Goal: Task Accomplishment & Management: Complete application form

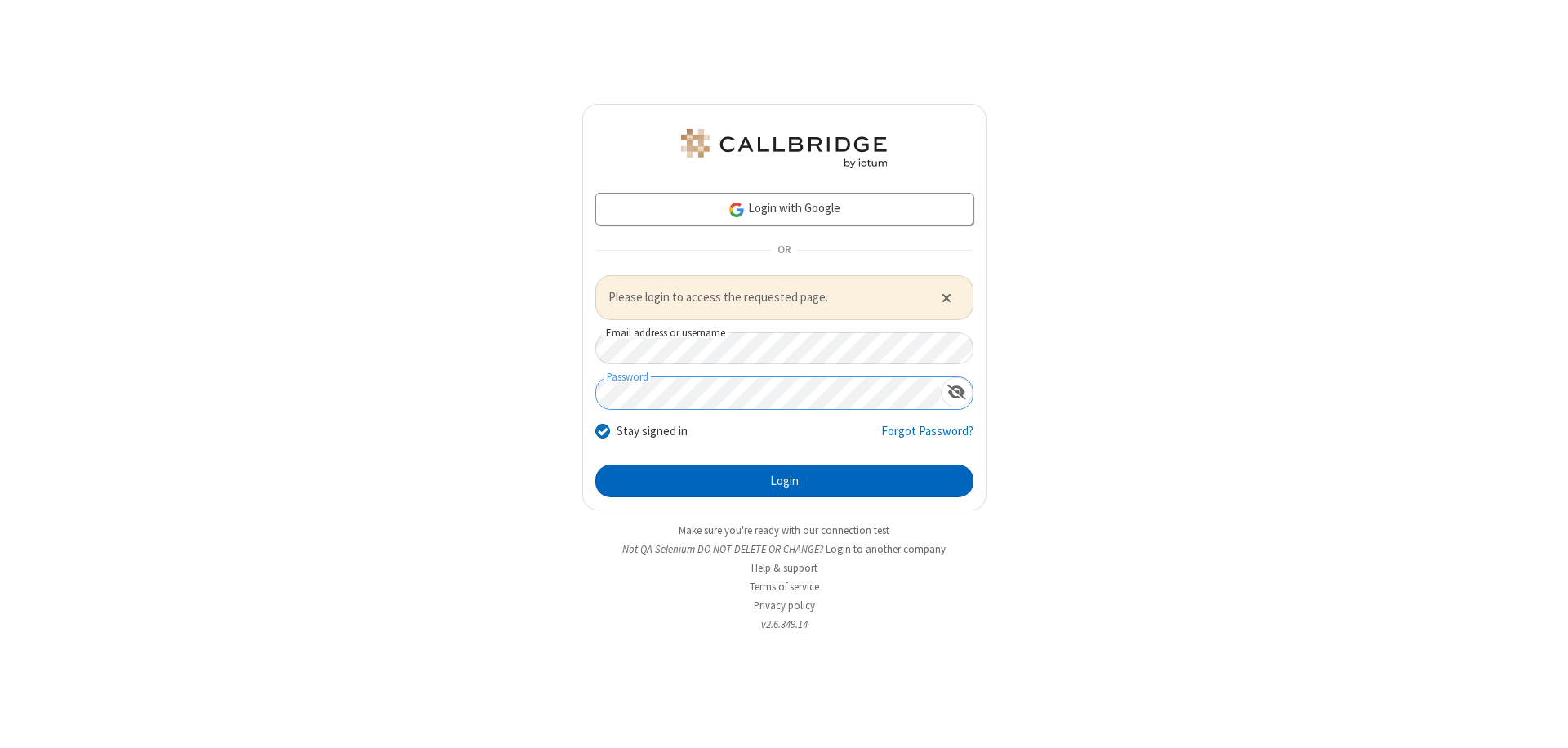
click at [784, 480] on button "Login" at bounding box center [784, 480] width 379 height 33
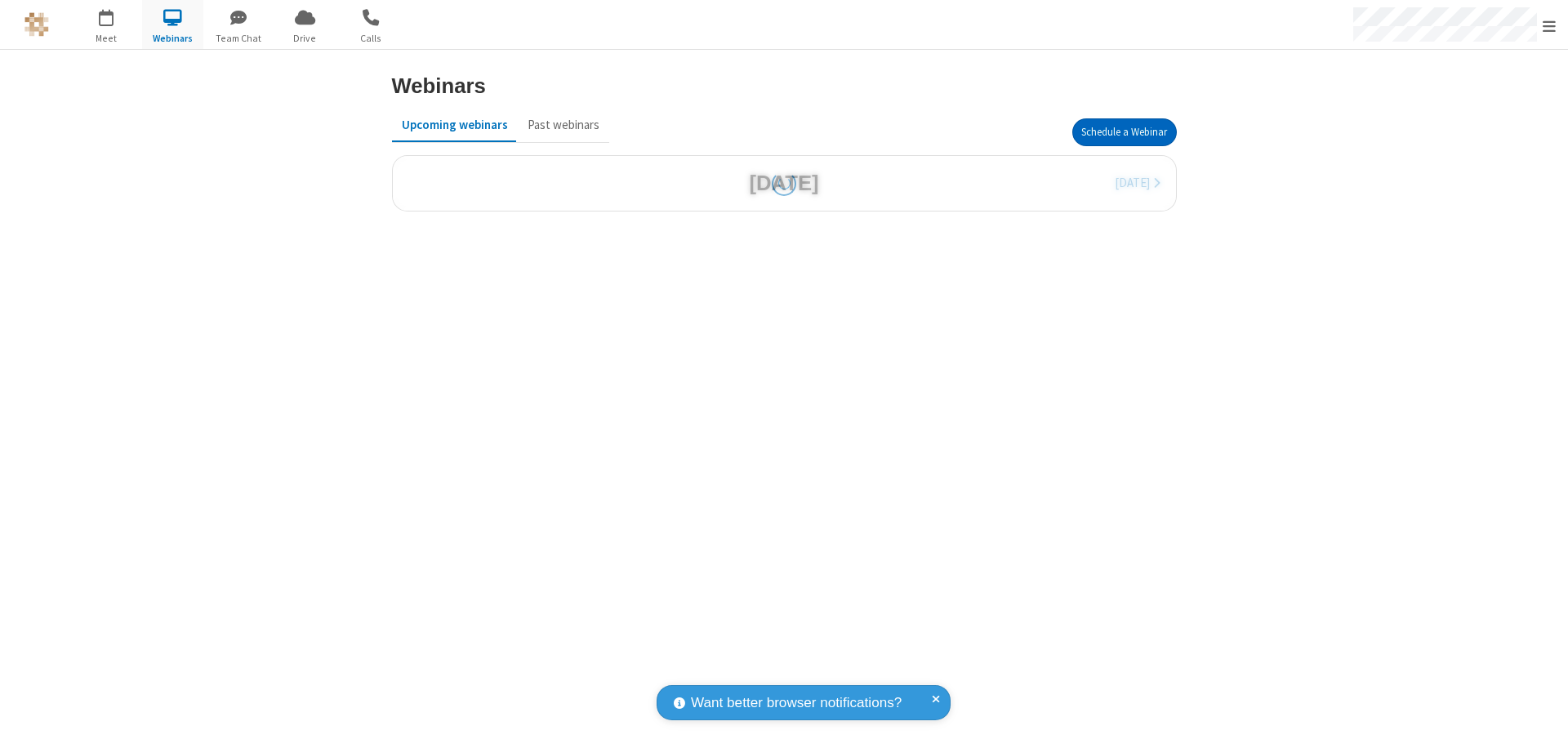
click at [1124, 132] on button "Schedule a Webinar" at bounding box center [1125, 132] width 105 height 28
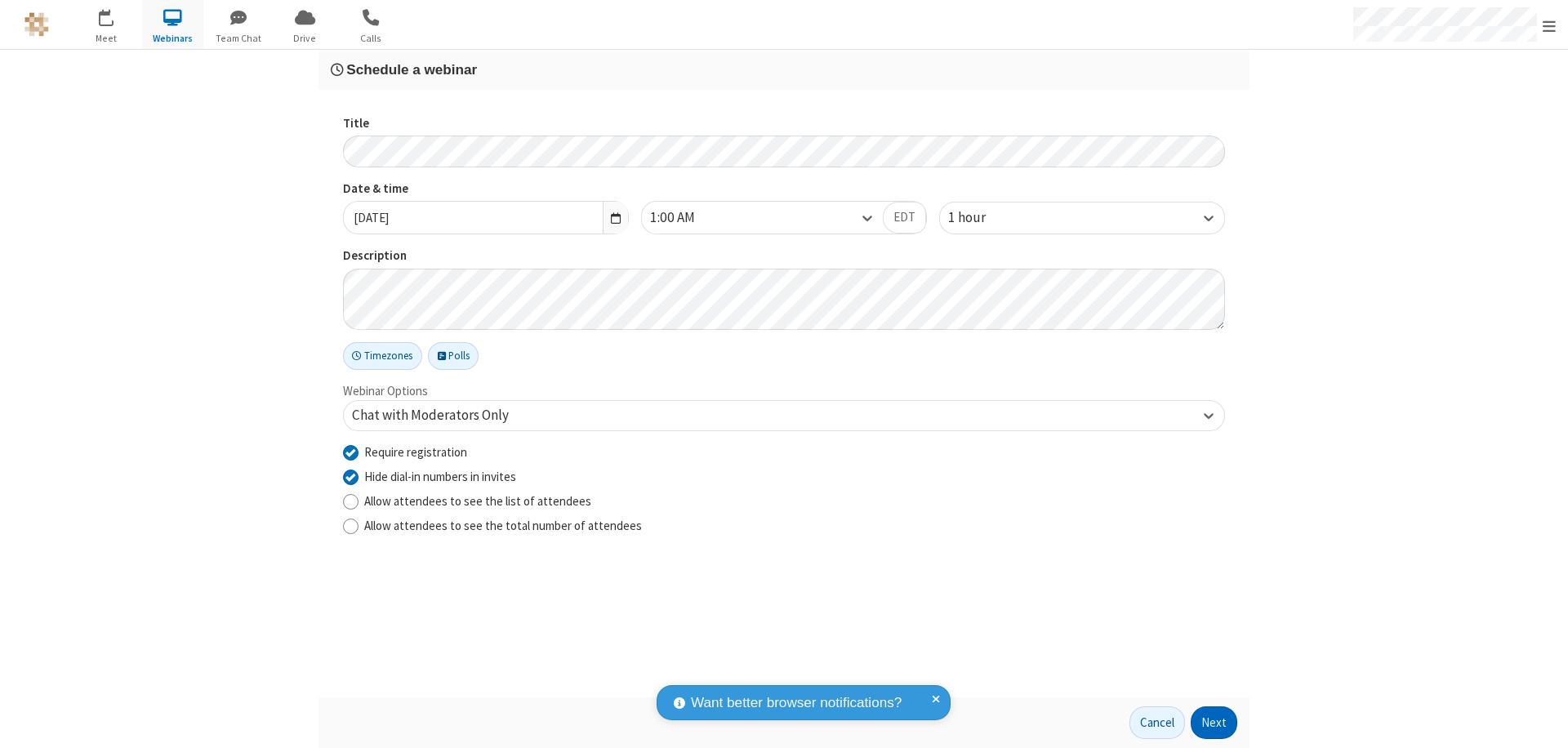
click at [1215, 722] on button "Next" at bounding box center [1214, 722] width 46 height 33
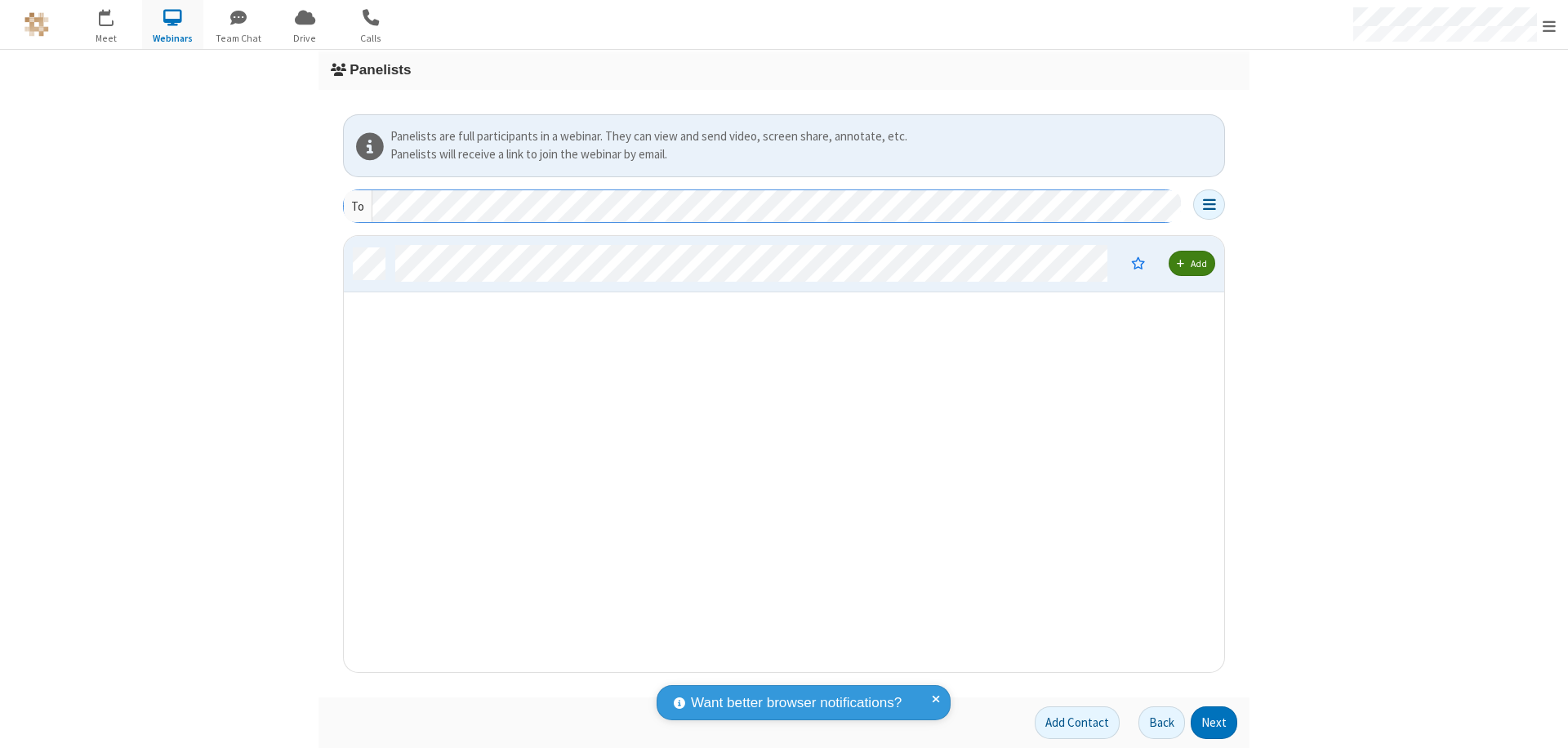
scroll to position [424, 868]
click at [1215, 722] on button "Next" at bounding box center [1214, 722] width 46 height 33
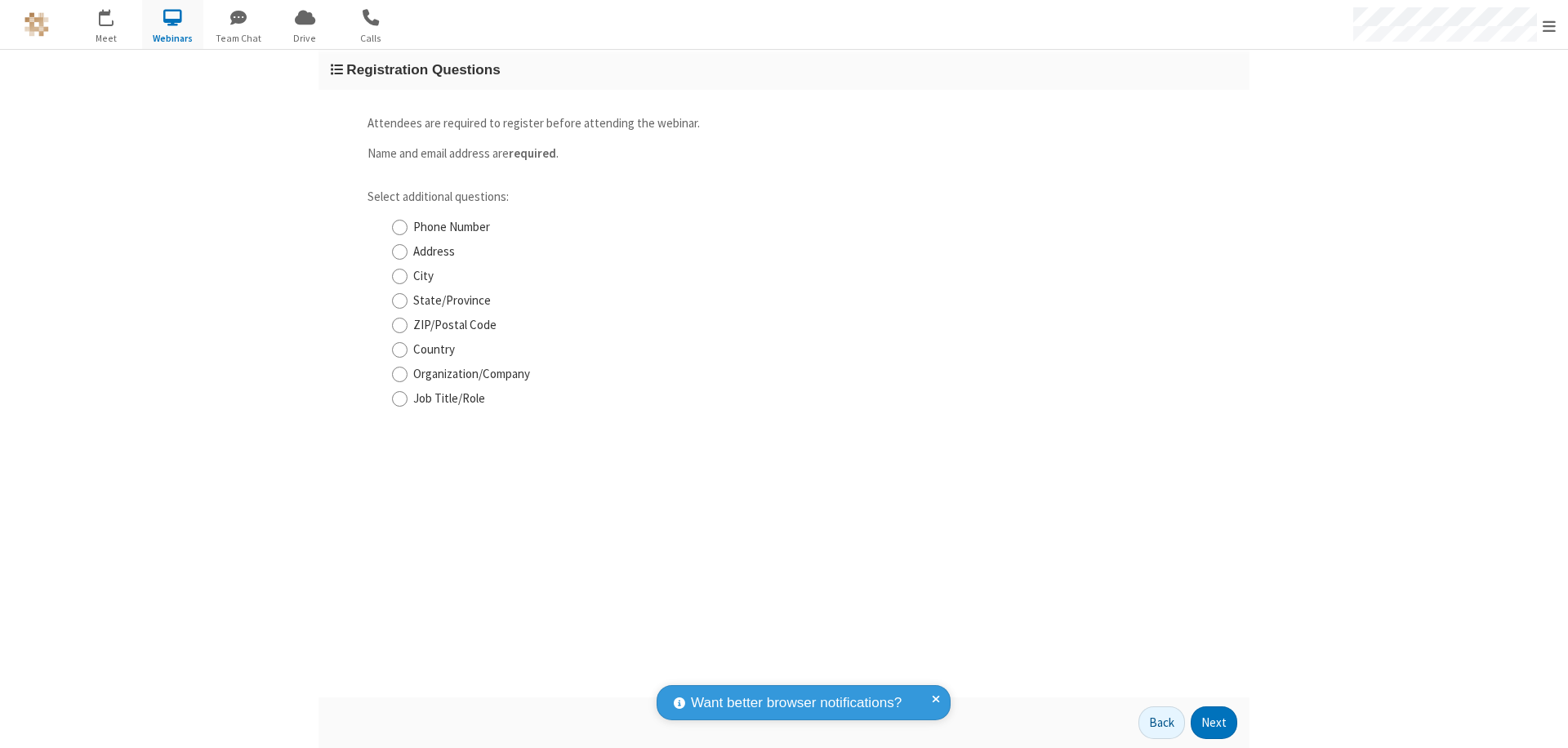
click at [399, 227] on input "Phone Number" at bounding box center [400, 226] width 16 height 17
checkbox input "true"
click at [1215, 722] on button "Next" at bounding box center [1214, 722] width 46 height 33
